Goal: Information Seeking & Learning: Learn about a topic

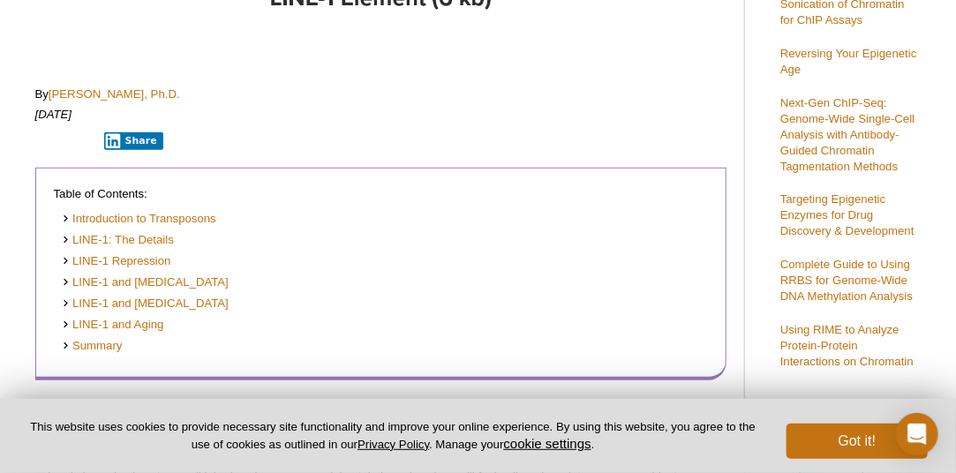
scroll to position [344, 0]
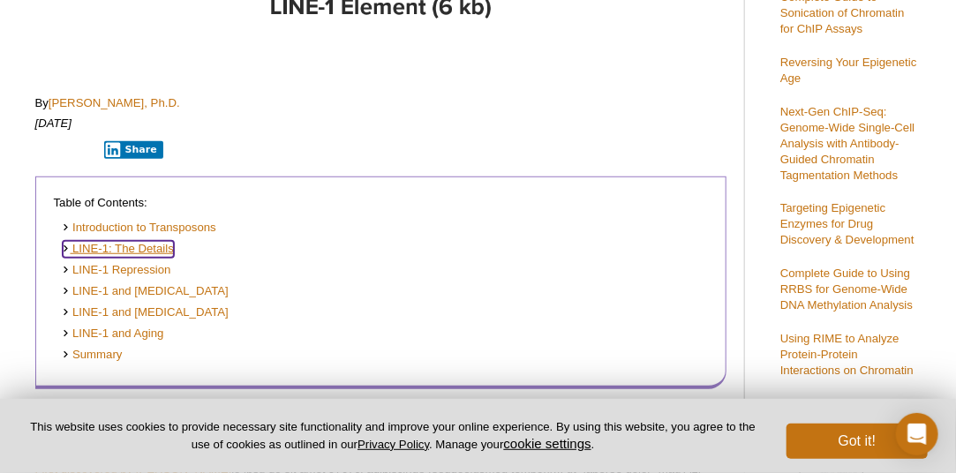
click at [155, 245] on link "LINE-1: The Details" at bounding box center [118, 249] width 111 height 17
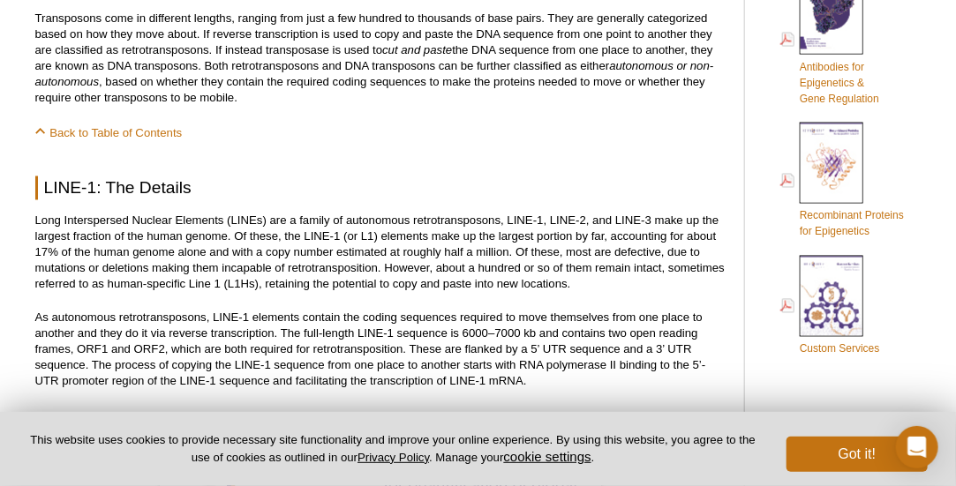
scroll to position [955, 0]
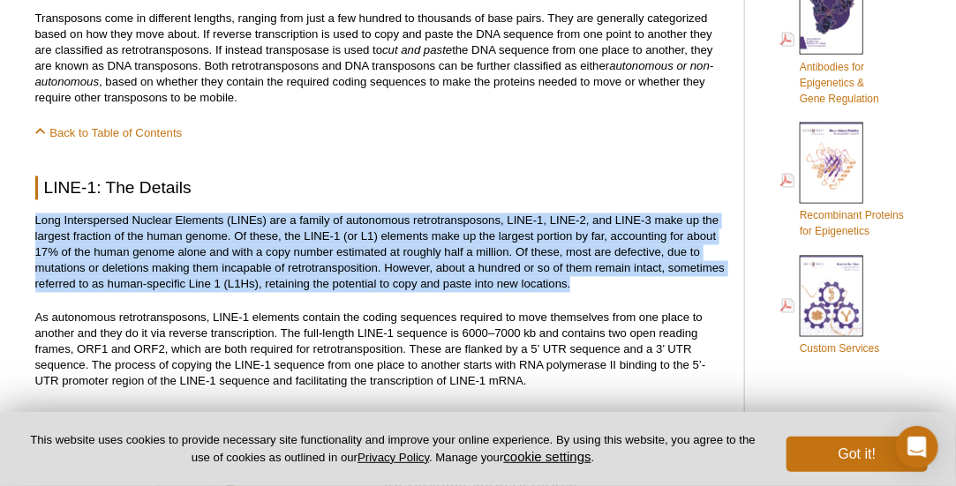
drag, startPoint x: 35, startPoint y: 220, endPoint x: 572, endPoint y: 284, distance: 540.3
click at [572, 284] on p "Long Interspersed Nuclear Elements (LINEs) are a family of autonomous retrotran…" at bounding box center [380, 253] width 691 height 79
copy p "Long Interspersed Nuclear Elements (LINEs) are a family of autonomous retrotran…"
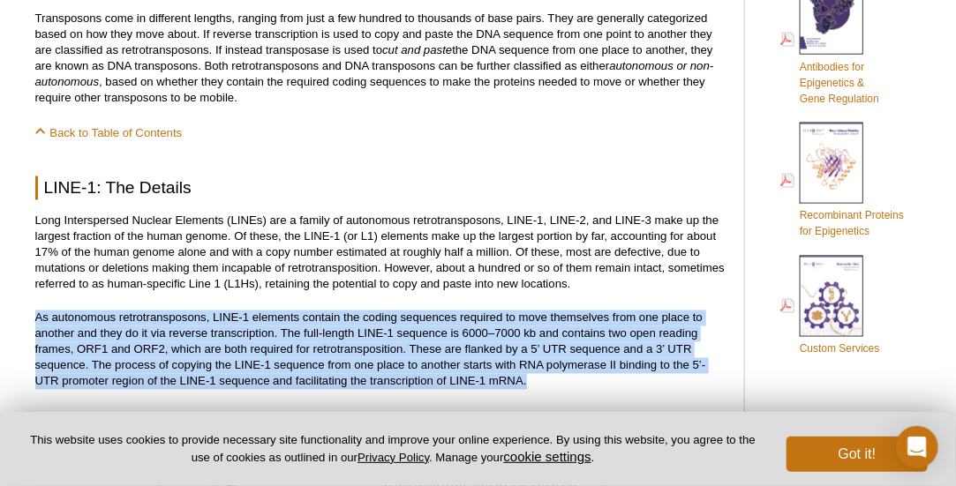
drag, startPoint x: 36, startPoint y: 313, endPoint x: 537, endPoint y: 384, distance: 506.1
click at [537, 384] on p "As autonomous retrotransposons, LINE-1 elements contain the coding sequences re…" at bounding box center [380, 350] width 691 height 79
copy p "As autonomous retrotransposons, LINE-1 elements contain the coding sequences re…"
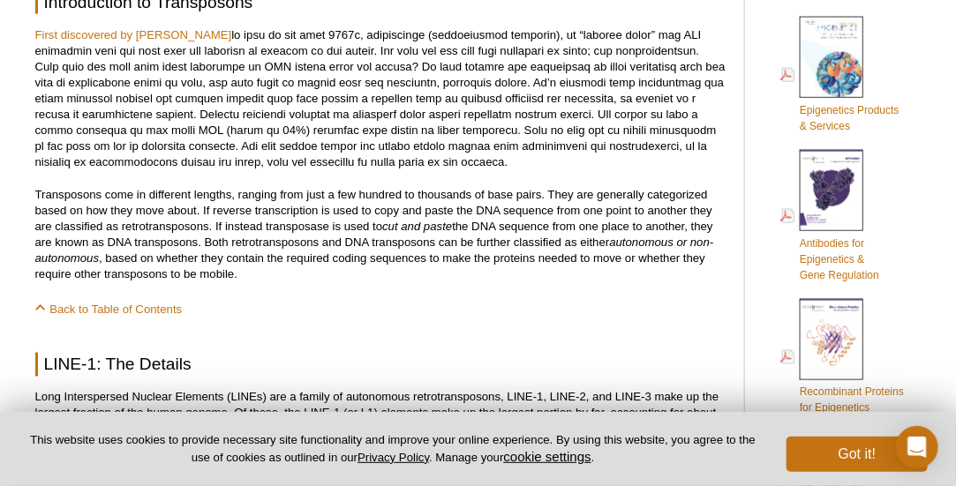
scroll to position [337, 0]
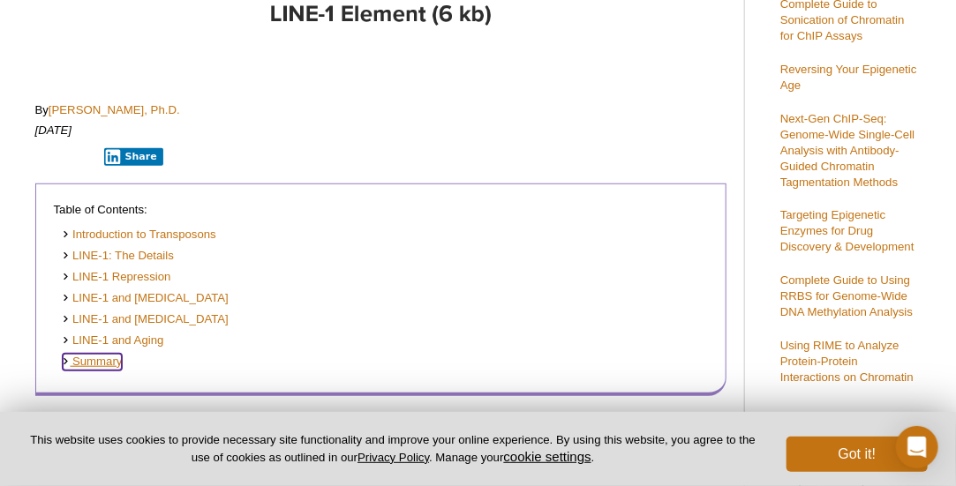
click at [104, 359] on link "Summary" at bounding box center [93, 362] width 60 height 17
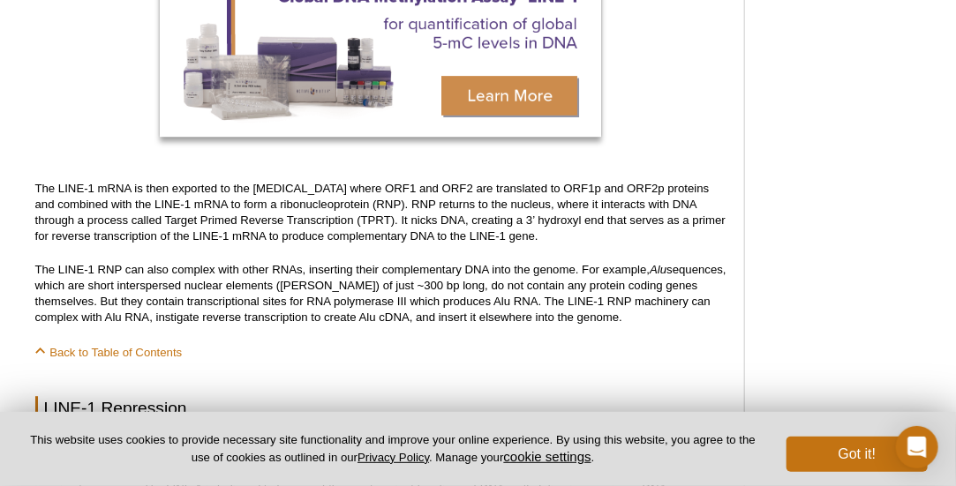
scroll to position [1505, 0]
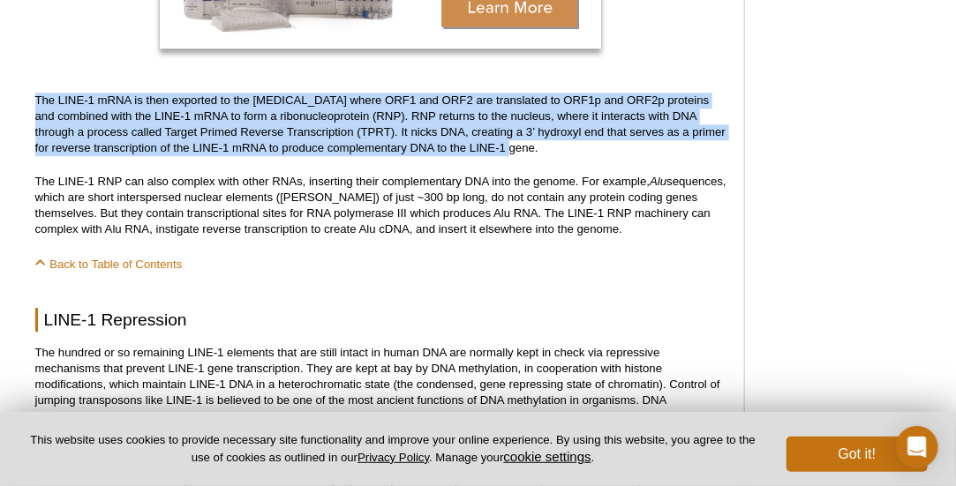
drag, startPoint x: 37, startPoint y: 98, endPoint x: 521, endPoint y: 149, distance: 486.2
click at [521, 149] on p "The LINE-1 mRNA is then exported to the [MEDICAL_DATA] where ORF1 and ORF2 are …" at bounding box center [380, 125] width 691 height 64
copy p "The LINE-1 mRNA is then exported to the [MEDICAL_DATA] where ORF1 and ORF2 are …"
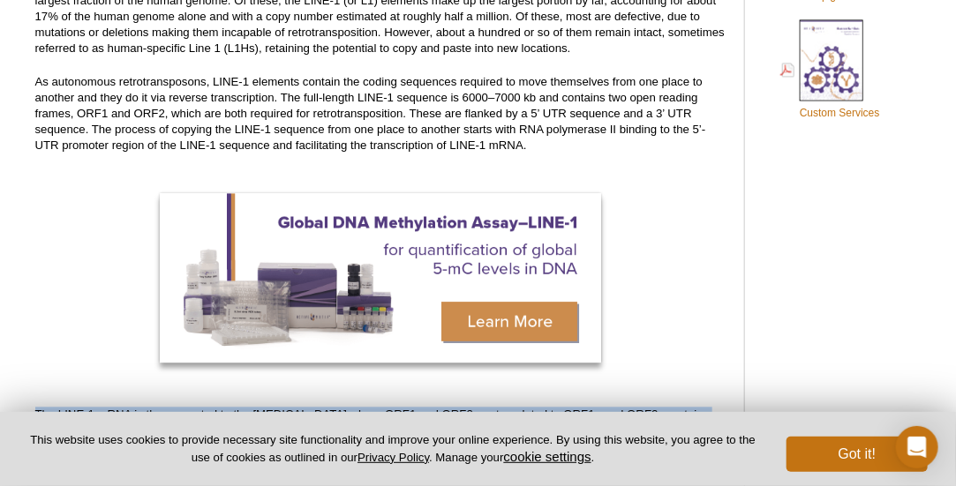
scroll to position [1064, 0]
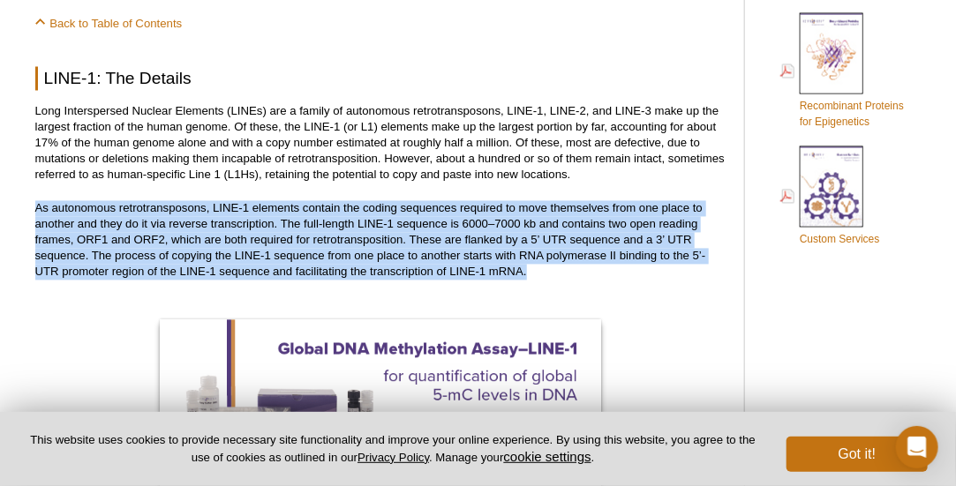
drag, startPoint x: 37, startPoint y: 207, endPoint x: 540, endPoint y: 279, distance: 508.0
click at [540, 279] on p "As autonomous retrotransposons, LINE-1 elements contain the coding sequences re…" at bounding box center [380, 240] width 691 height 79
copy p "As autonomous retrotransposons, LINE-1 elements contain the coding sequences re…"
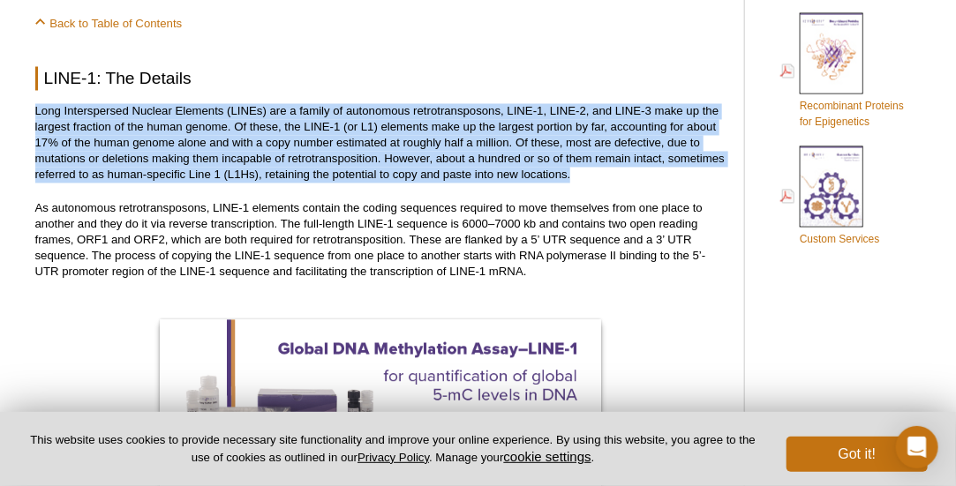
drag, startPoint x: 36, startPoint y: 111, endPoint x: 574, endPoint y: 175, distance: 541.1
click at [574, 175] on p "Long Interspersed Nuclear Elements (LINEs) are a family of autonomous retrotran…" at bounding box center [380, 143] width 691 height 79
copy p "Long Interspersed Nuclear Elements (LINEs) are a family of autonomous retrotran…"
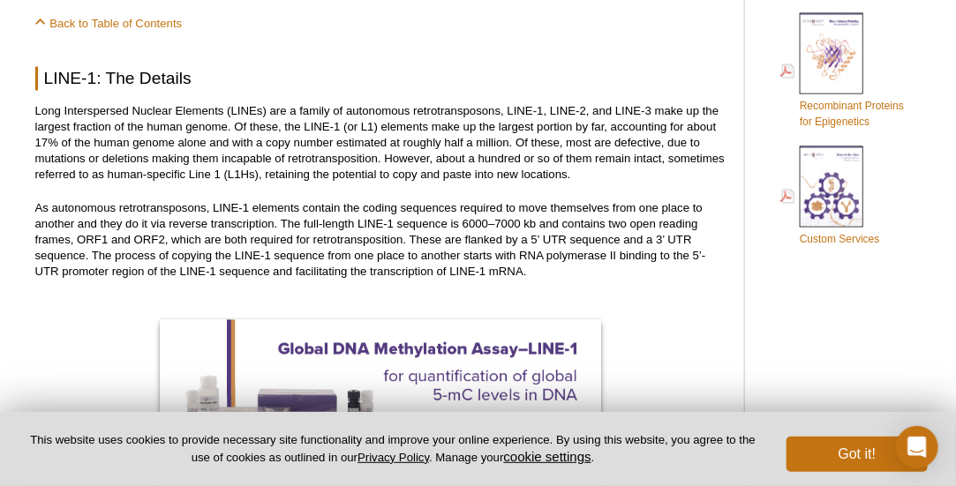
click at [67, 243] on p "As autonomous retrotransposons, LINE-1 elements contain the coding sequences re…" at bounding box center [380, 240] width 691 height 79
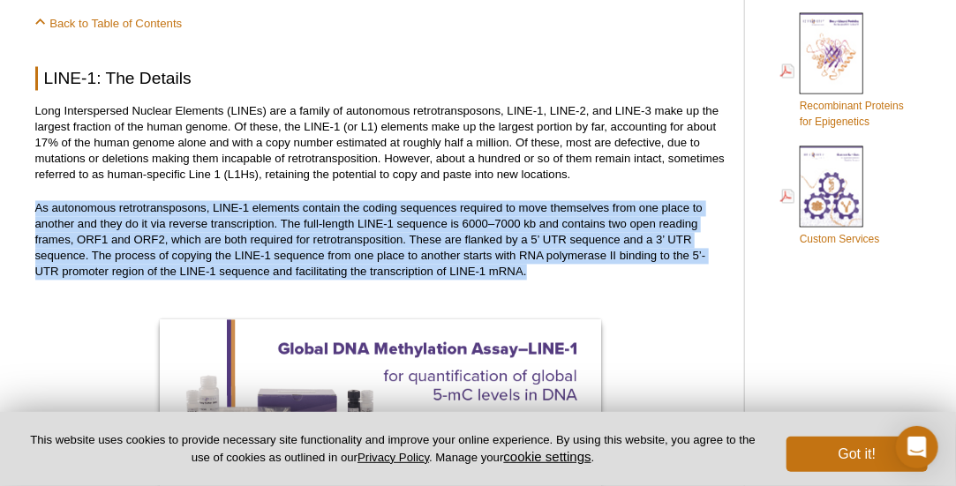
drag, startPoint x: 34, startPoint y: 208, endPoint x: 527, endPoint y: 277, distance: 498.0
copy p "As autonomous retrotransposons, LINE-1 elements contain the coding sequences re…"
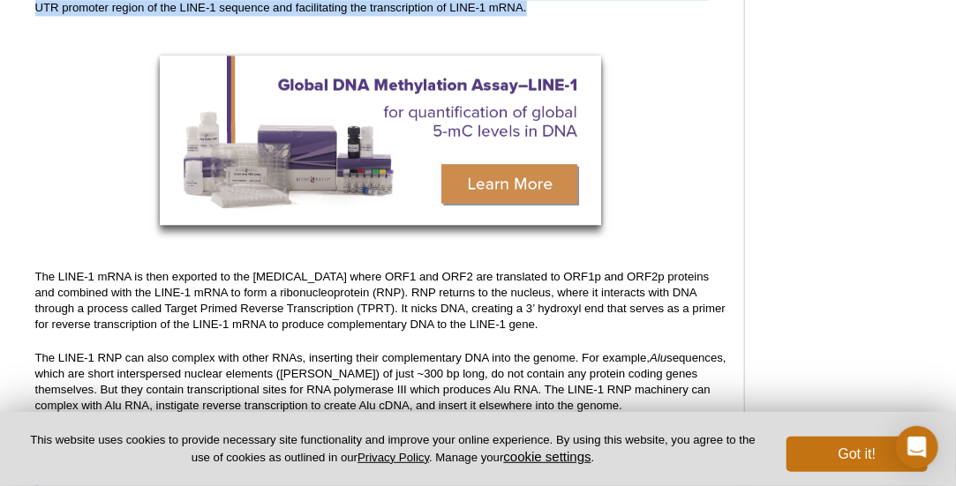
scroll to position [1417, 0]
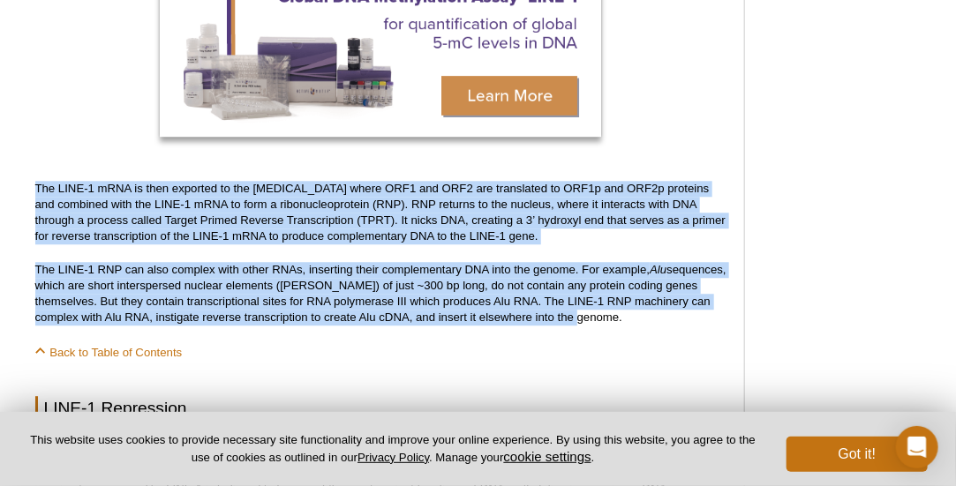
drag, startPoint x: 35, startPoint y: 188, endPoint x: 649, endPoint y: 316, distance: 627.3
copy div "The LINE-1 mRNA is then exported to the [MEDICAL_DATA] where ORF1 and ORF2 are …"
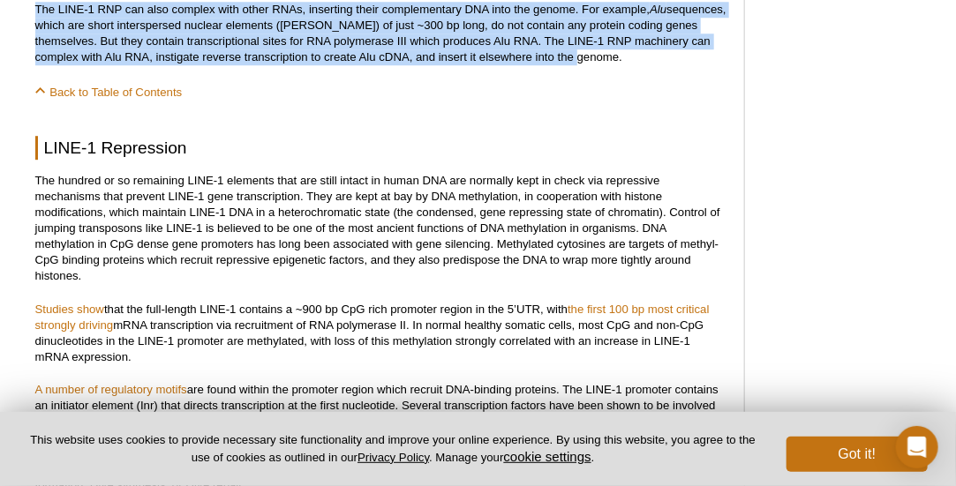
scroll to position [1682, 0]
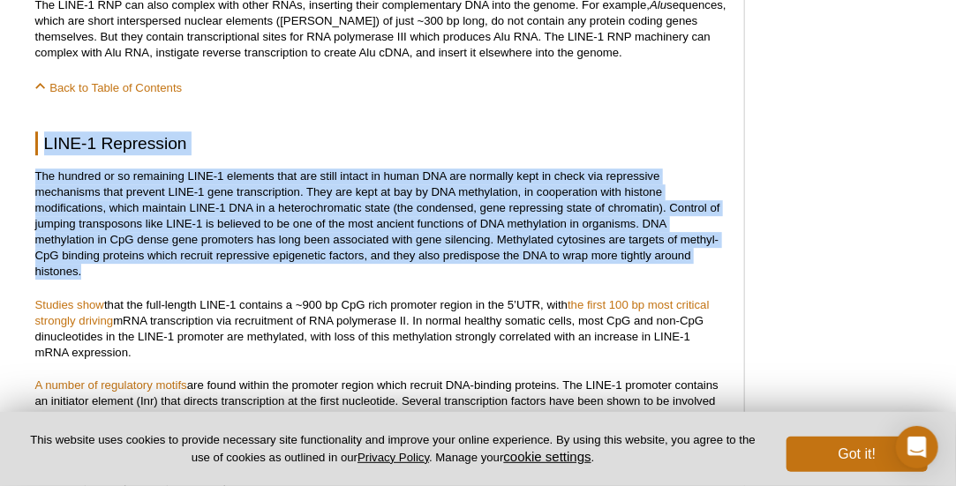
drag, startPoint x: 47, startPoint y: 145, endPoint x: 86, endPoint y: 271, distance: 132.0
copy div "LINE-1 Repression The hundred or so remaining LINE-1 elements that are still in…"
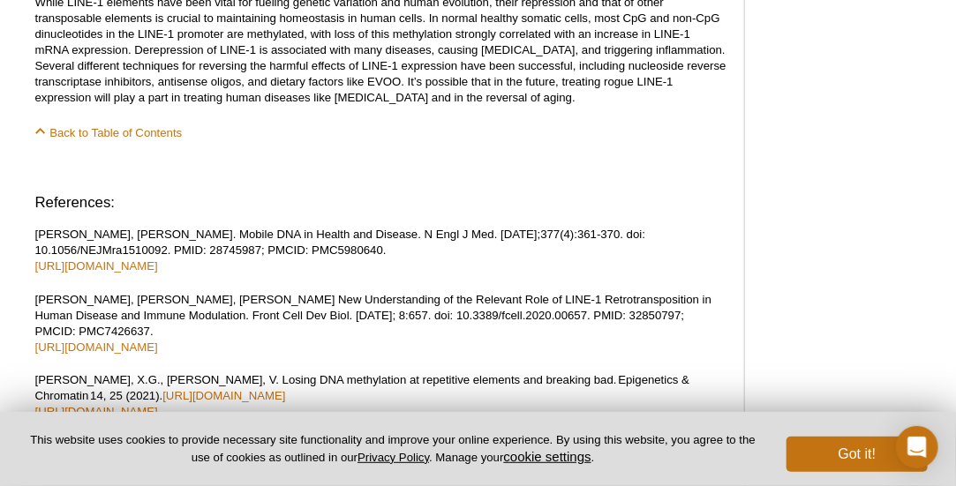
scroll to position [3799, 0]
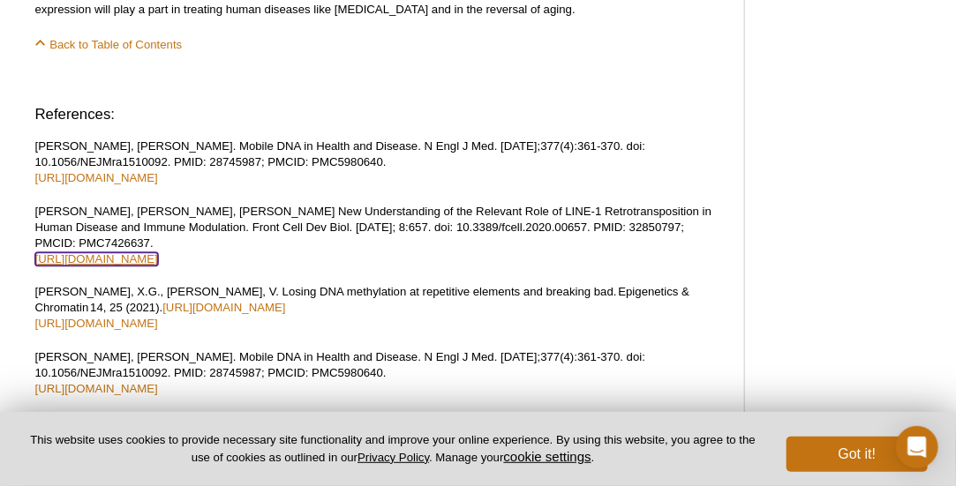
click at [158, 252] on link "[URL][DOMAIN_NAME]" at bounding box center [96, 258] width 123 height 13
